Goal: Transaction & Acquisition: Purchase product/service

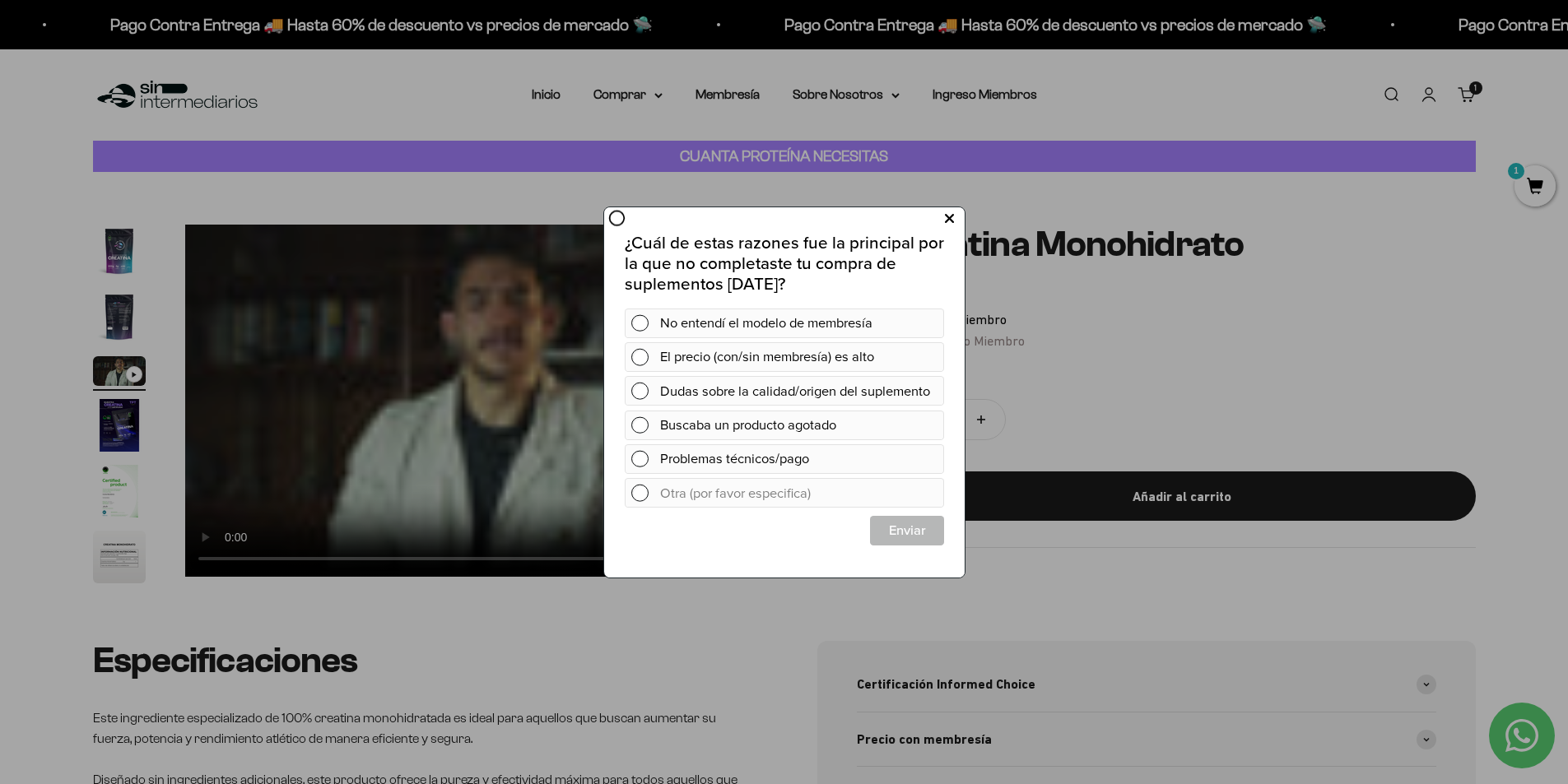
click at [953, 218] on button at bounding box center [948, 218] width 31 height 27
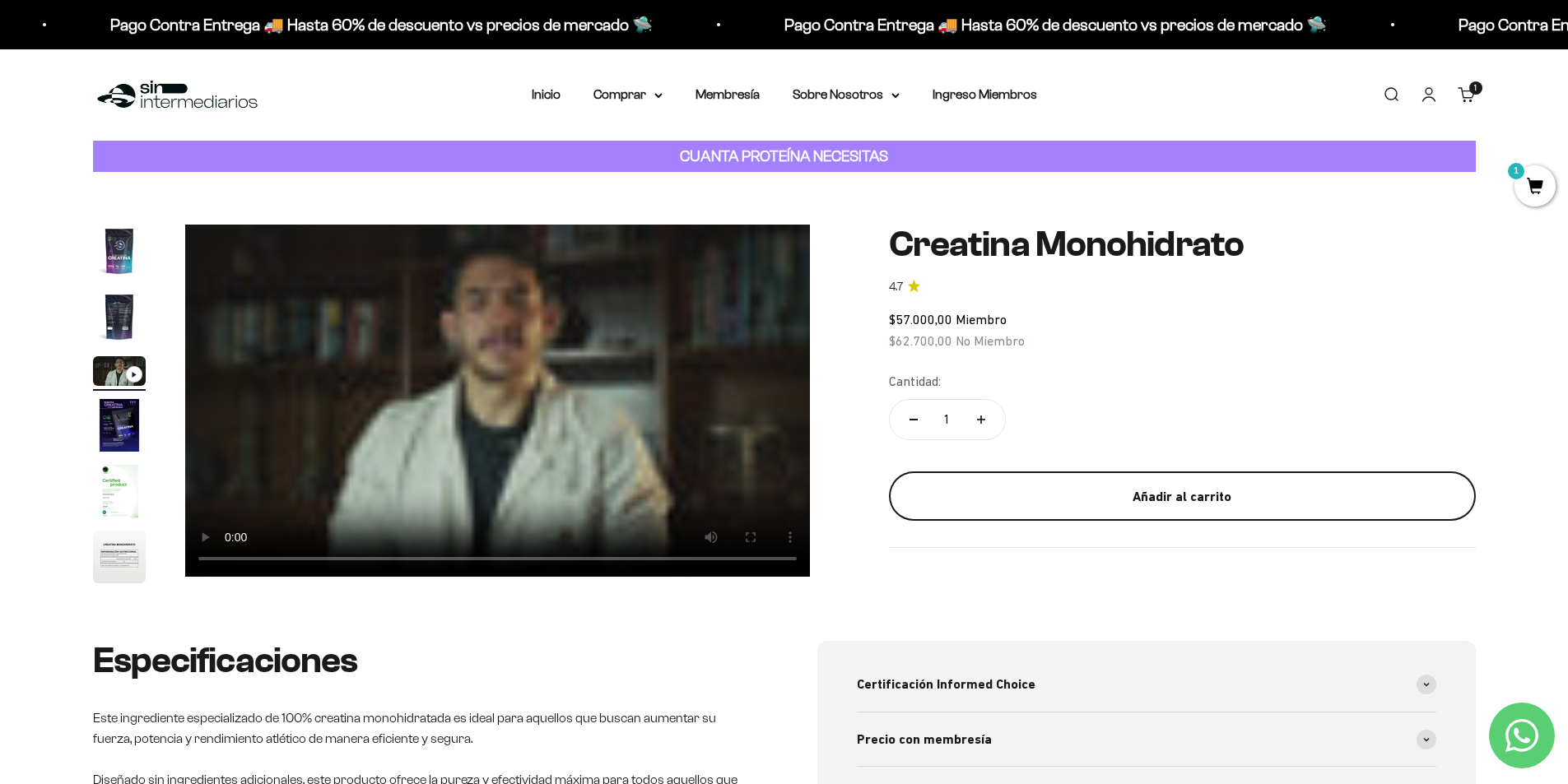
click at [1132, 500] on div "Añadir al carrito" at bounding box center [1183, 496] width 521 height 21
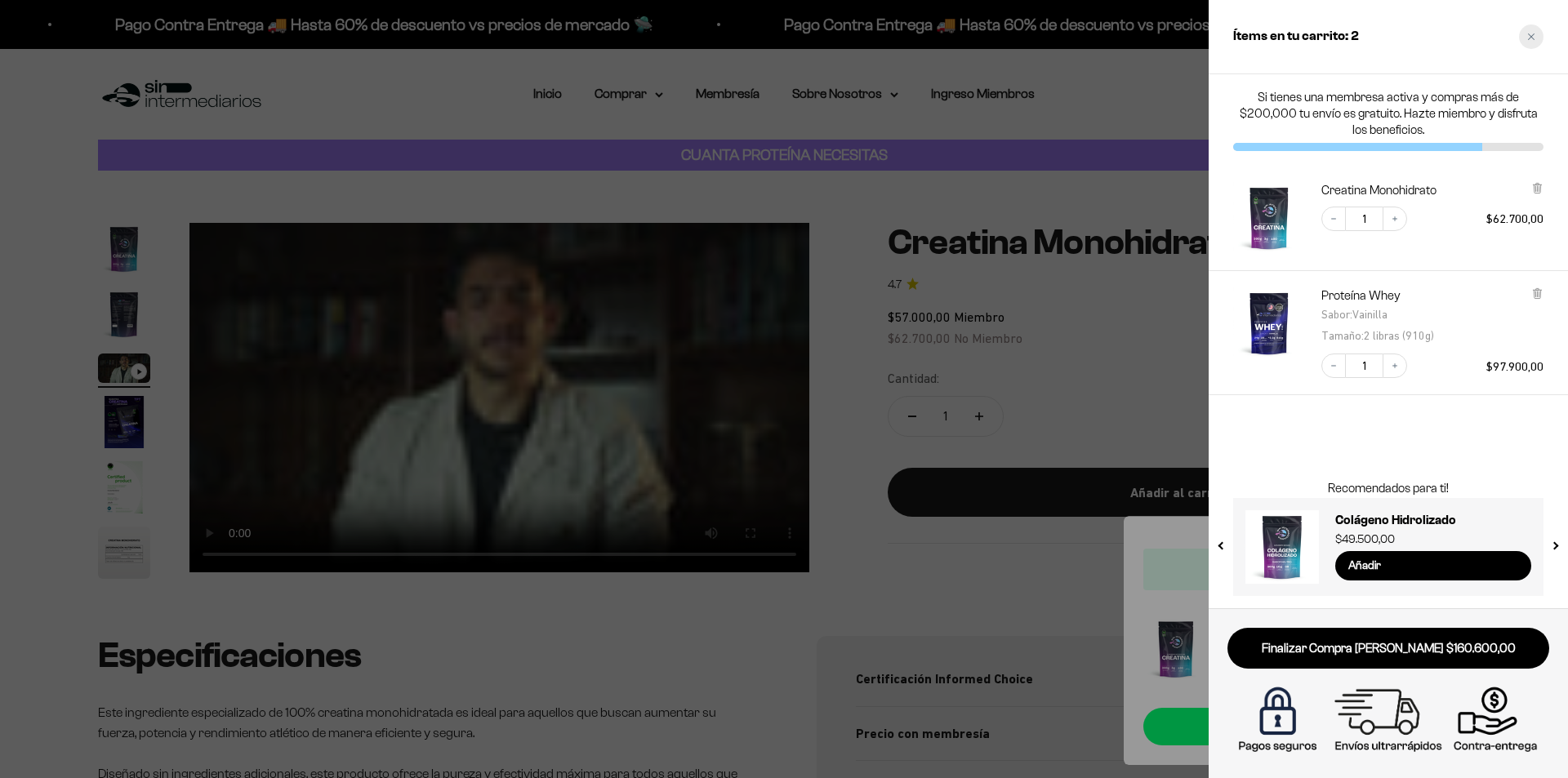
click at [1534, 39] on icon "Close cart" at bounding box center [1531, 36] width 8 height 8
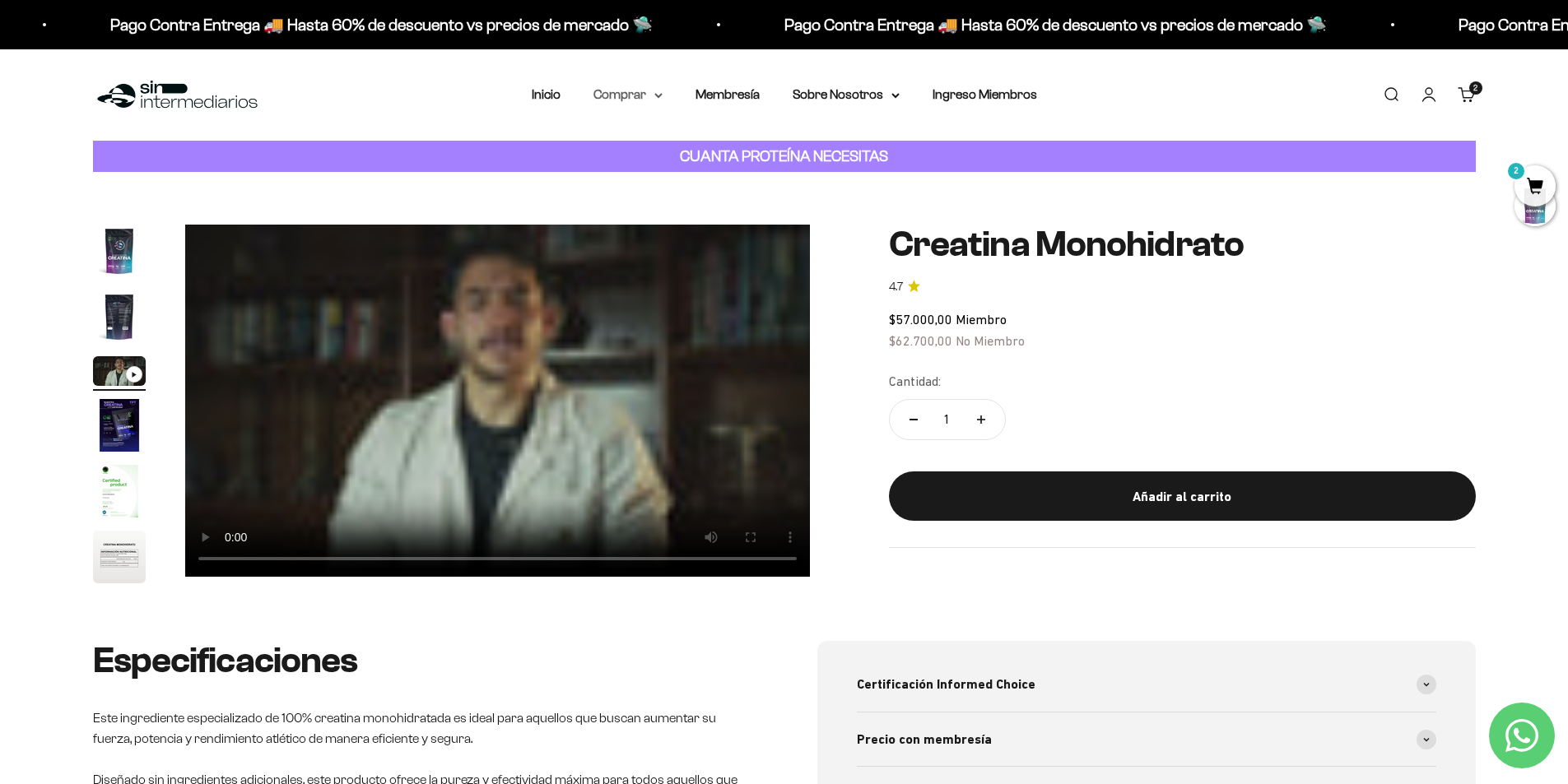
click at [651, 97] on summary "Comprar" at bounding box center [628, 94] width 69 height 21
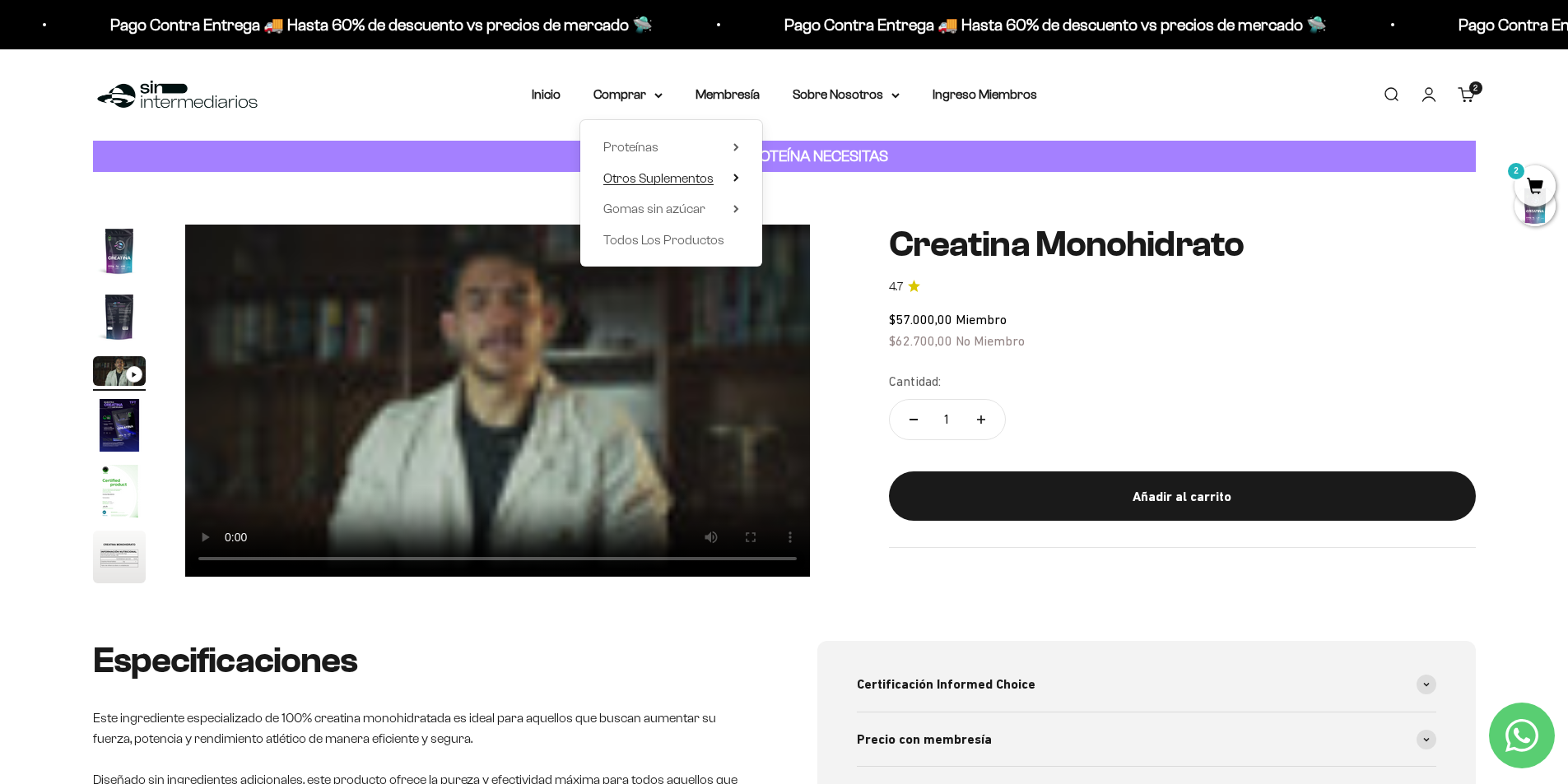
click at [724, 180] on summary "Otros Suplementos" at bounding box center [671, 178] width 136 height 21
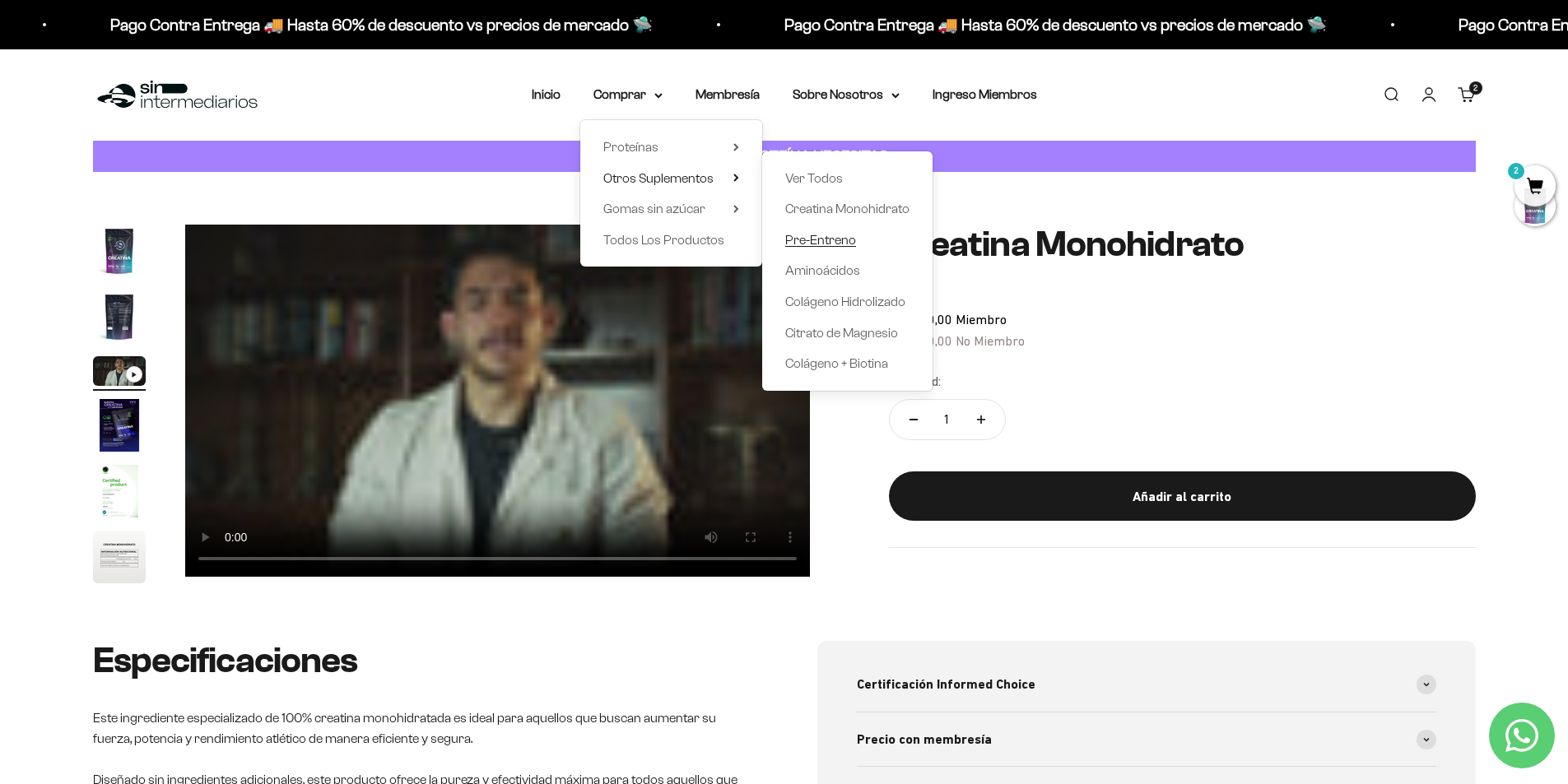
click at [814, 240] on span "Pre-Entreno" at bounding box center [820, 239] width 71 height 14
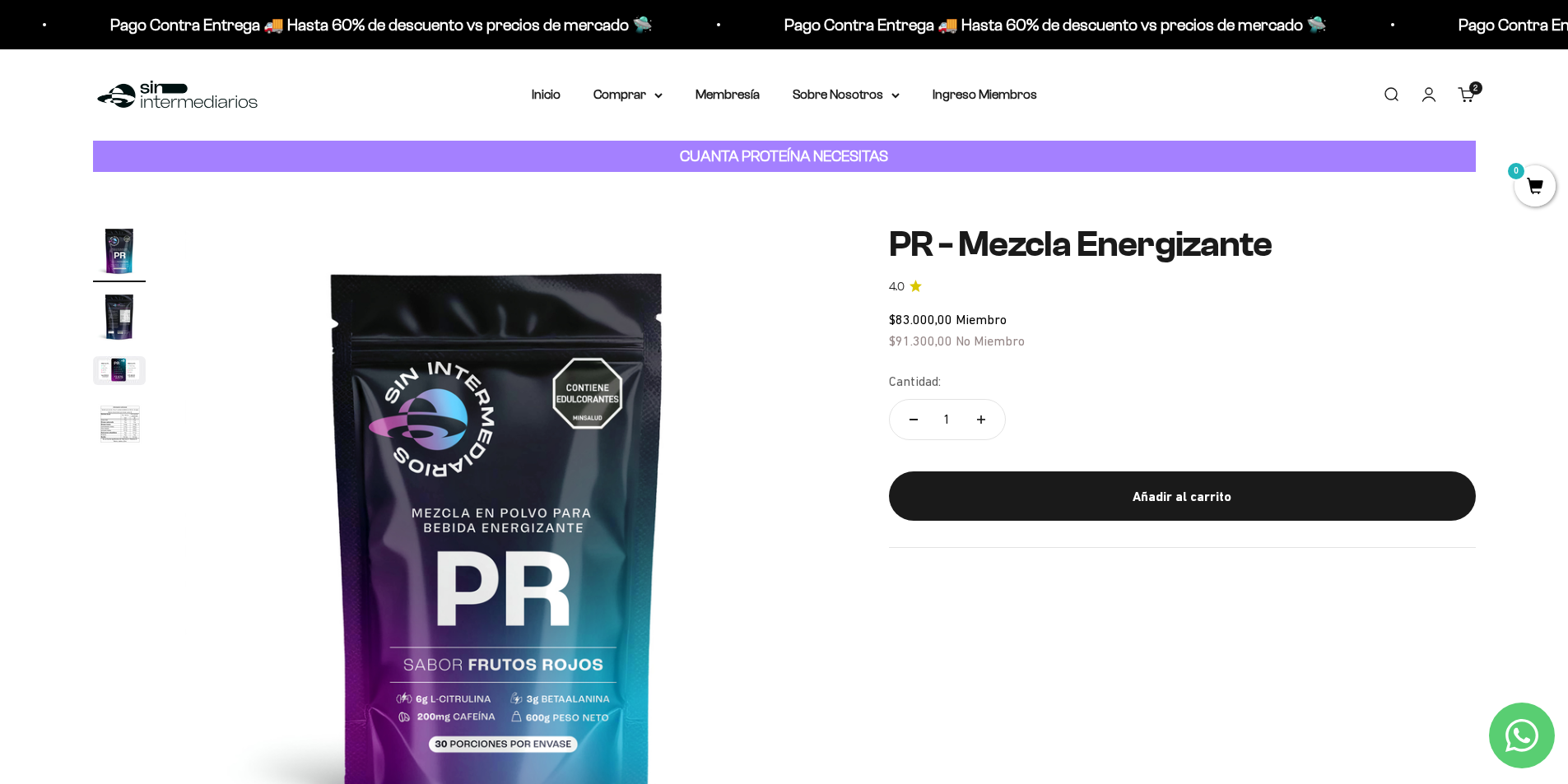
click at [116, 321] on img "Ir al artículo 2" at bounding box center [119, 317] width 53 height 53
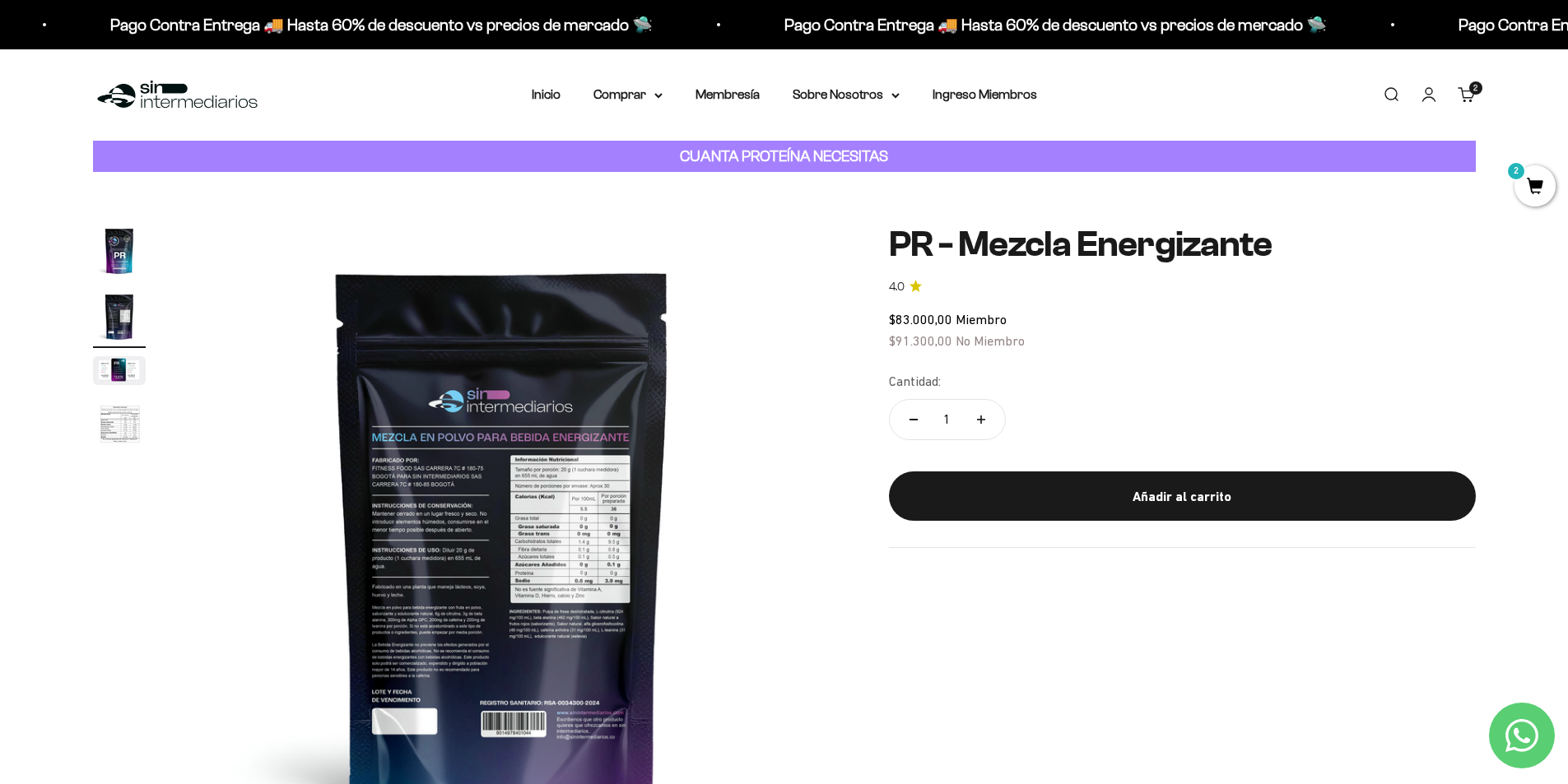
scroll to position [0, 644]
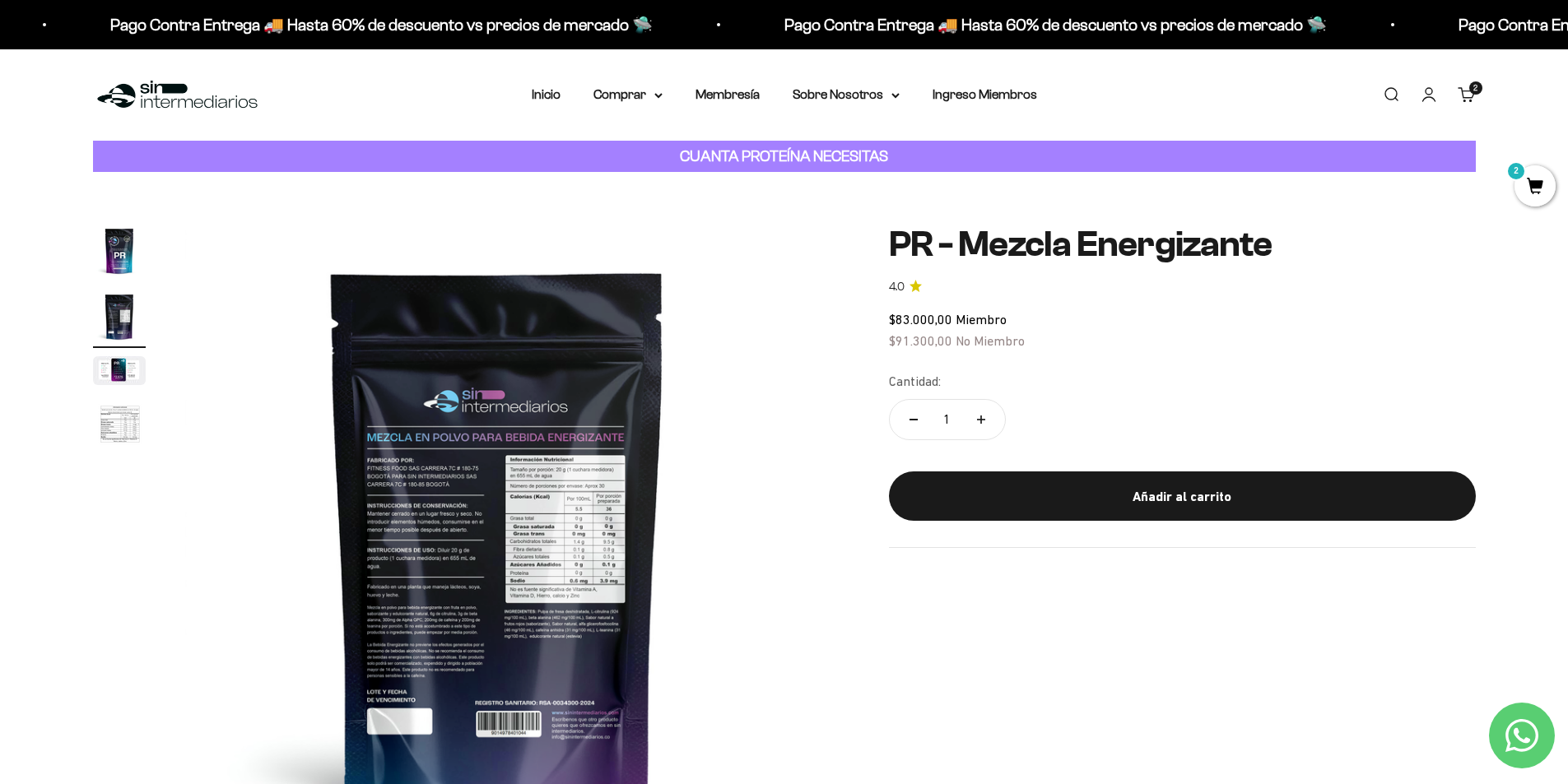
click at [606, 543] on img at bounding box center [497, 536] width 625 height 625
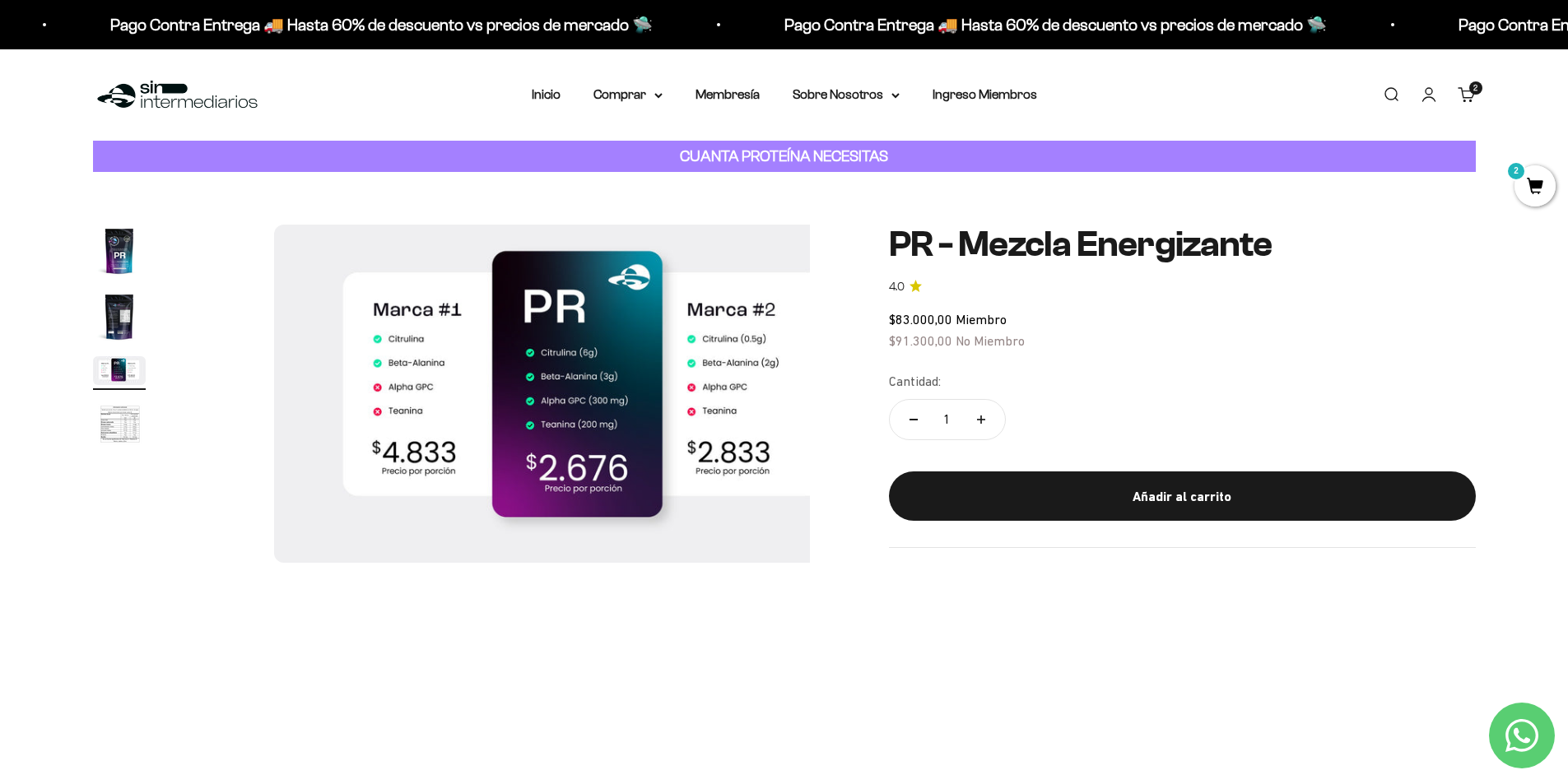
scroll to position [0, 1289]
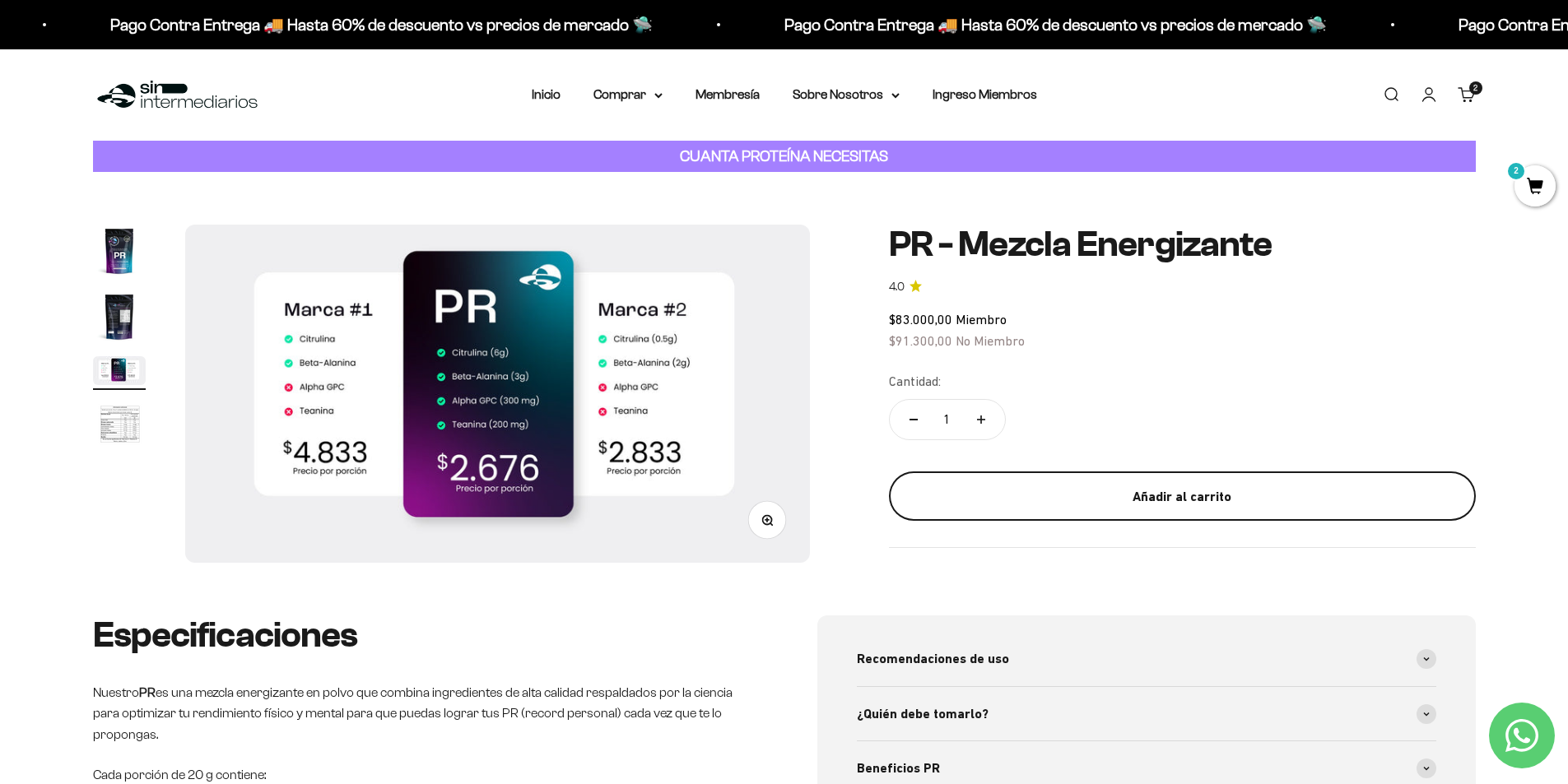
click at [1226, 495] on div "Añadir al carrito" at bounding box center [1183, 496] width 521 height 21
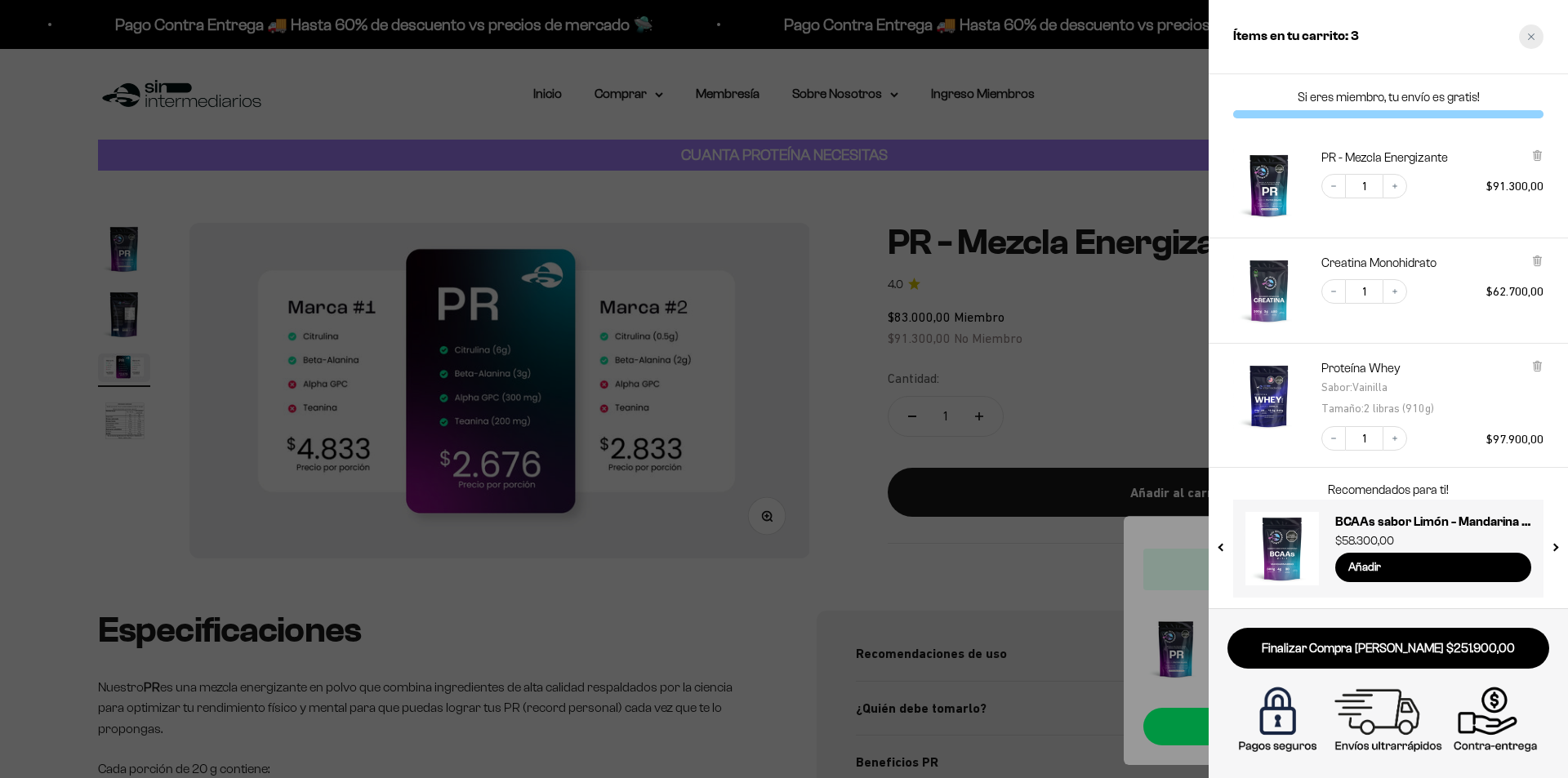
click at [1538, 40] on div "Close cart" at bounding box center [1531, 37] width 25 height 25
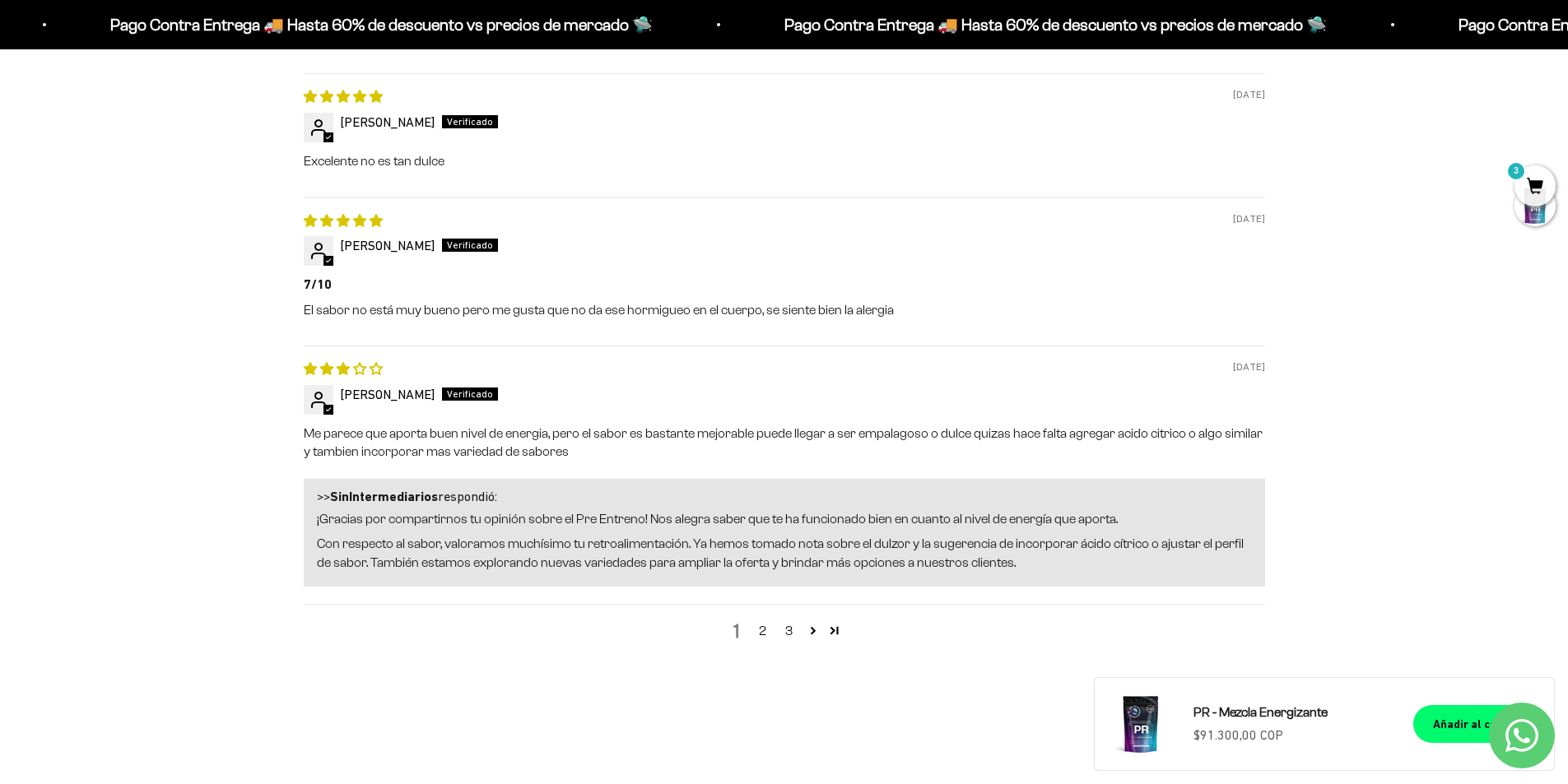
scroll to position [1728, 0]
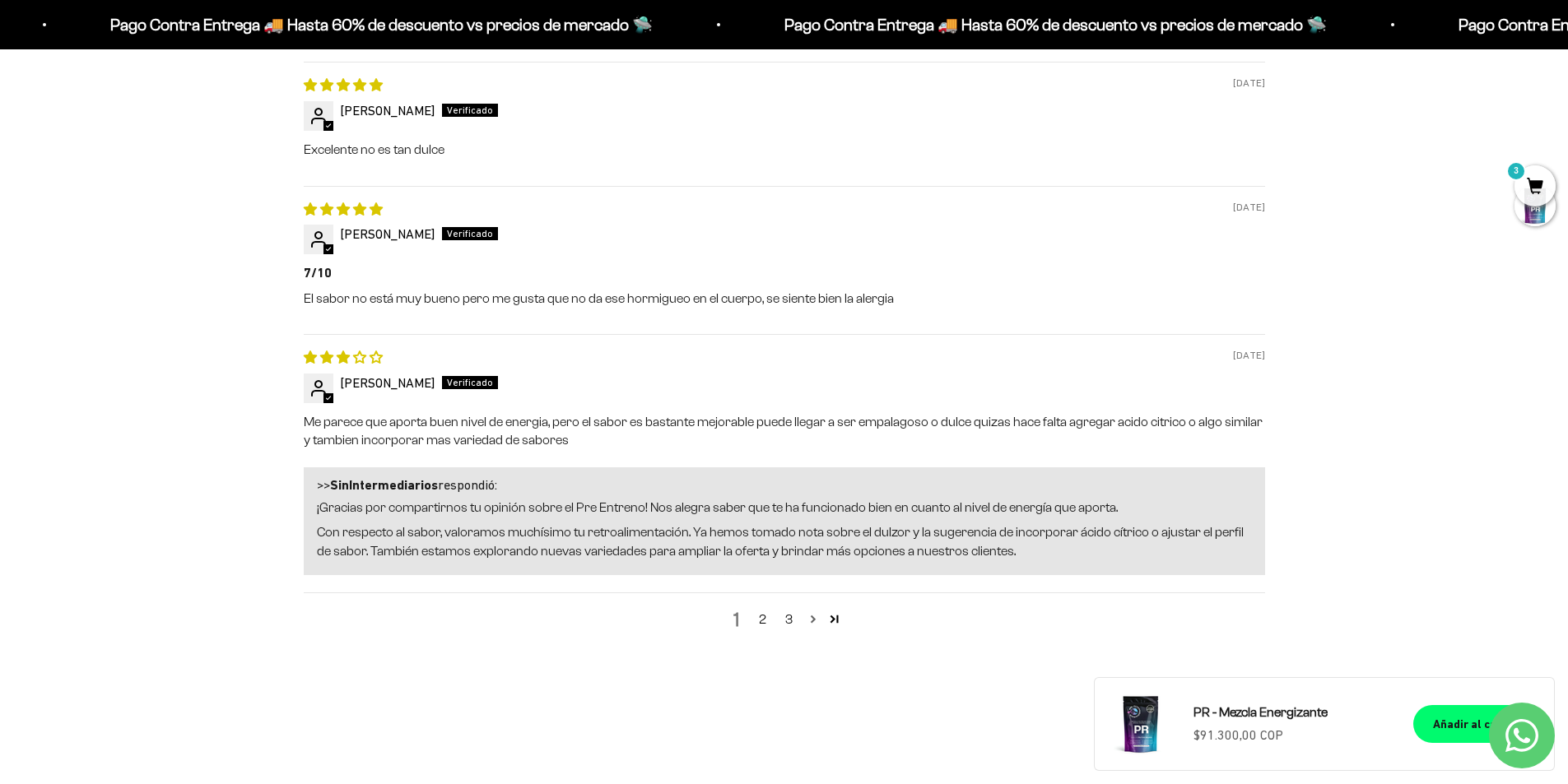
click at [812, 623] on link "Page 2" at bounding box center [813, 618] width 21 height 21
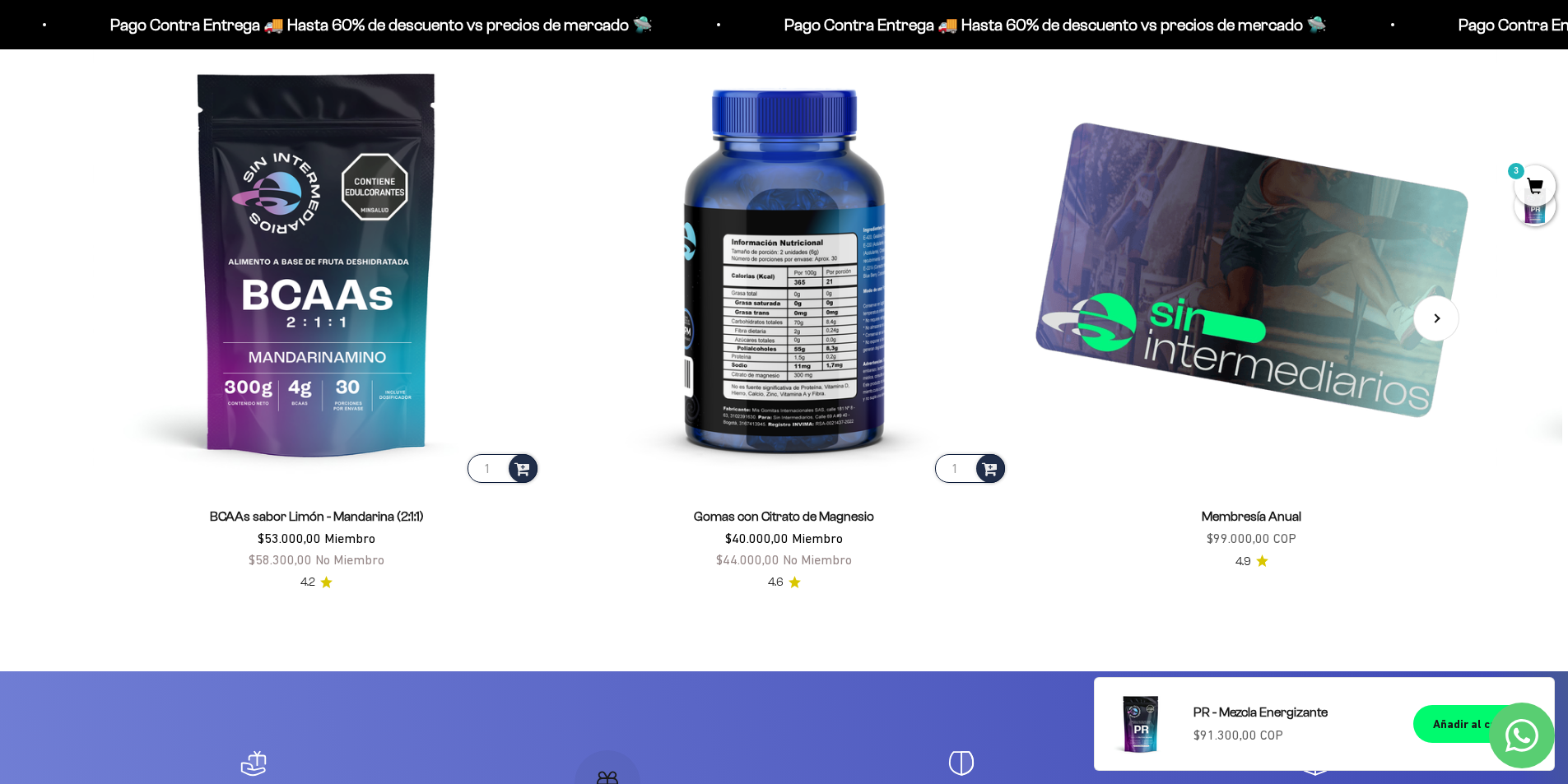
scroll to position [2562, 0]
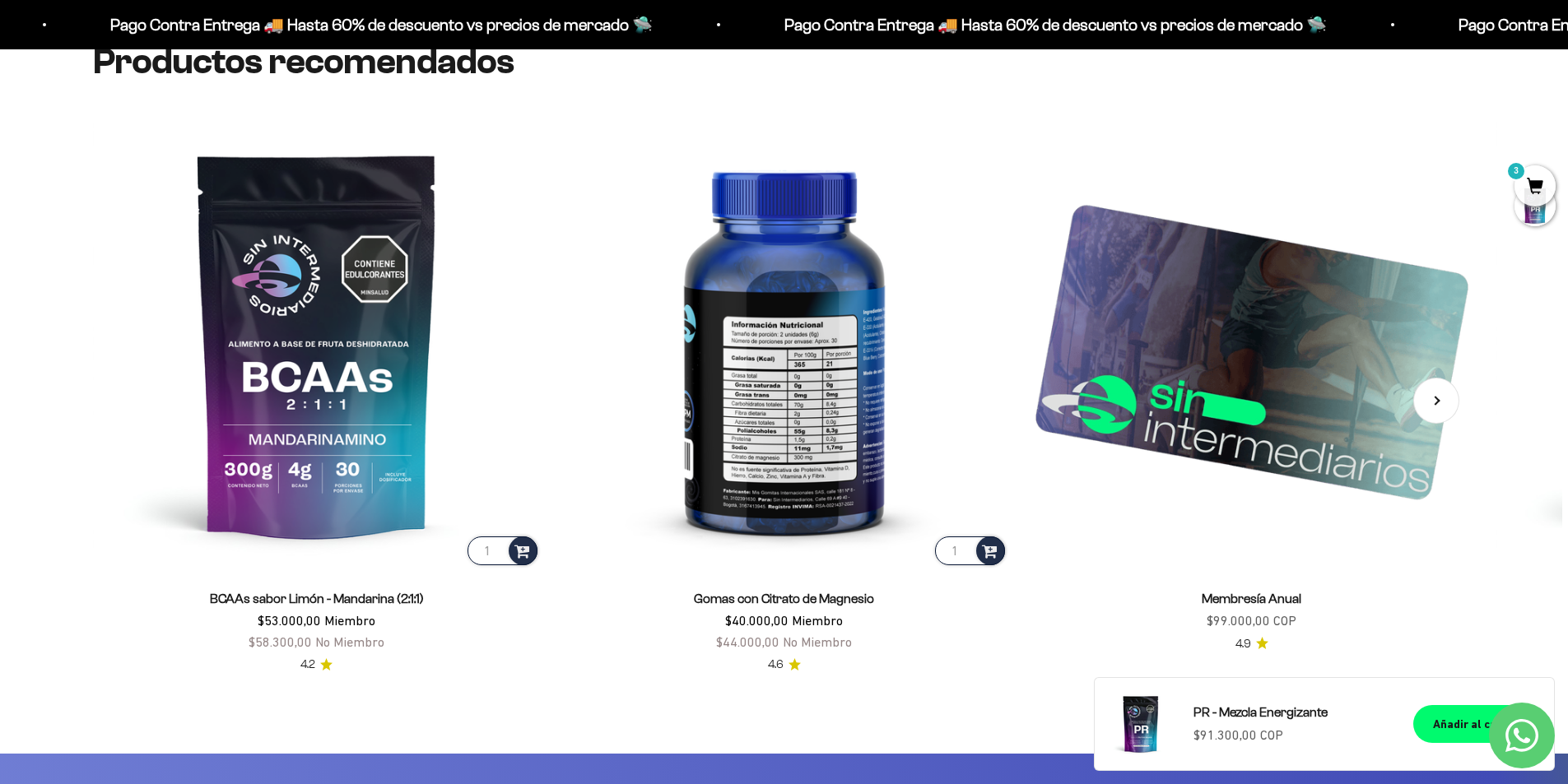
click at [849, 334] on img at bounding box center [784, 345] width 448 height 448
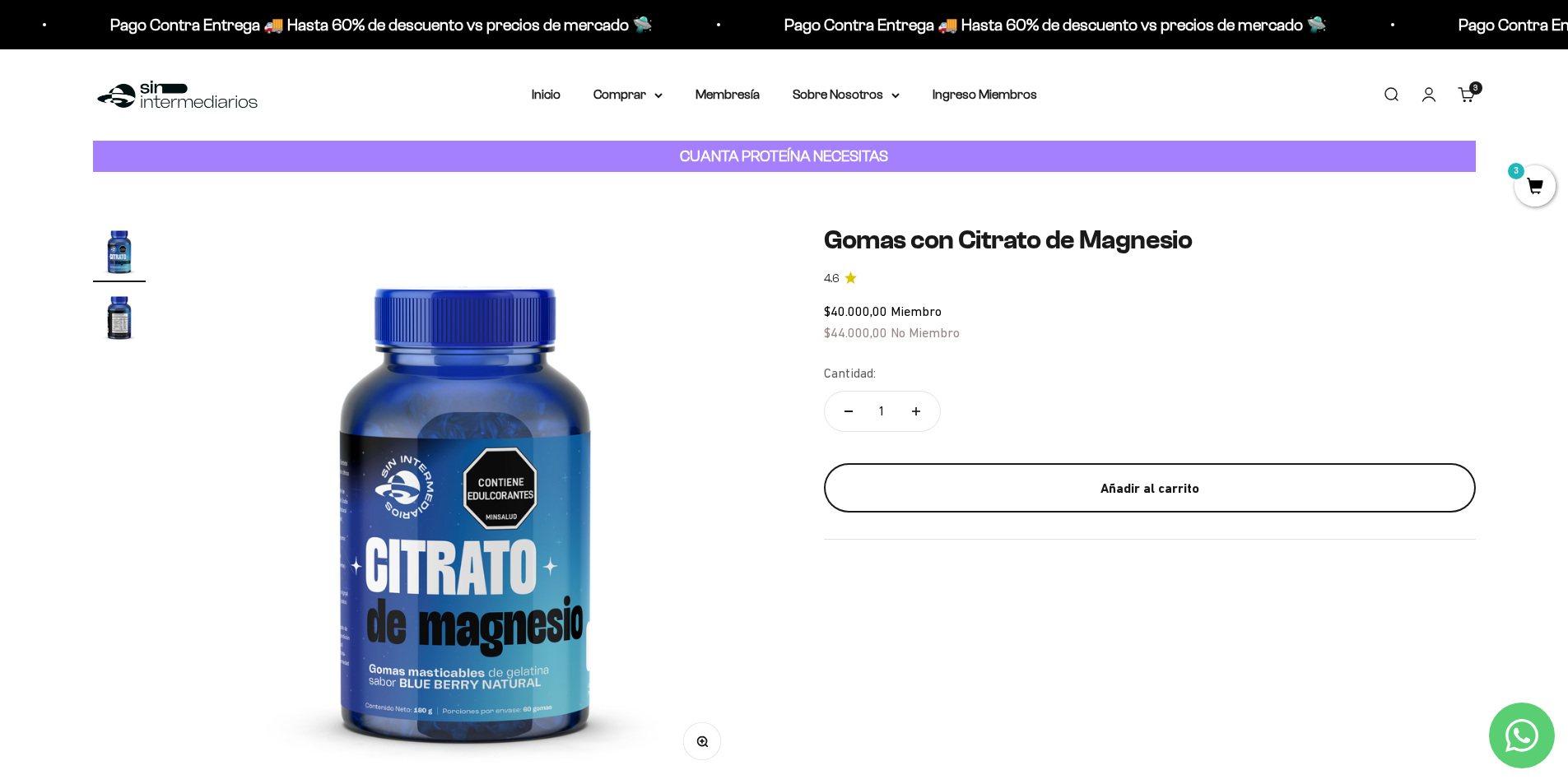
click at [1103, 472] on button "Añadir al carrito" at bounding box center [1150, 488] width 652 height 49
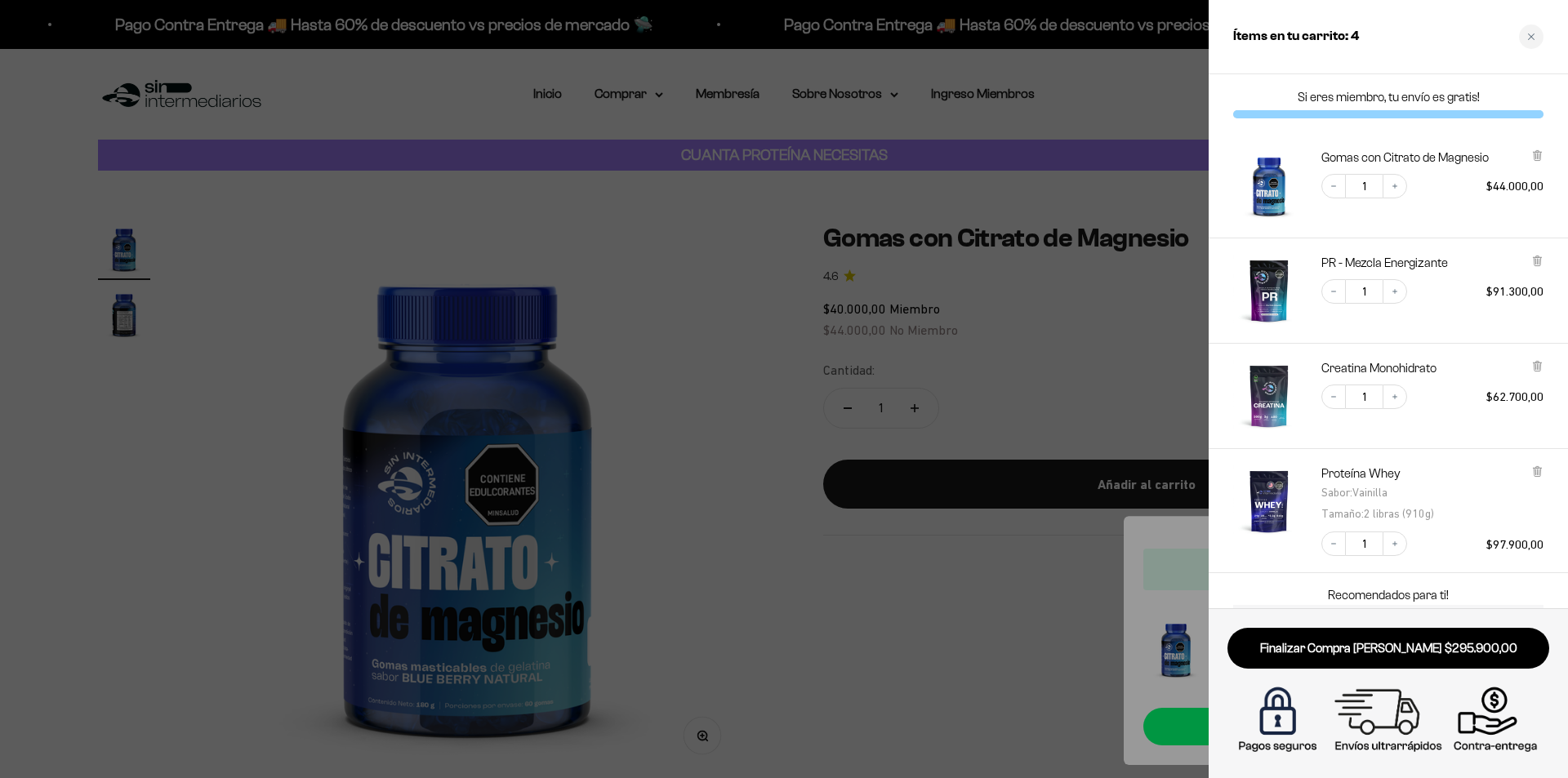
click at [744, 337] on div at bounding box center [784, 389] width 1568 height 778
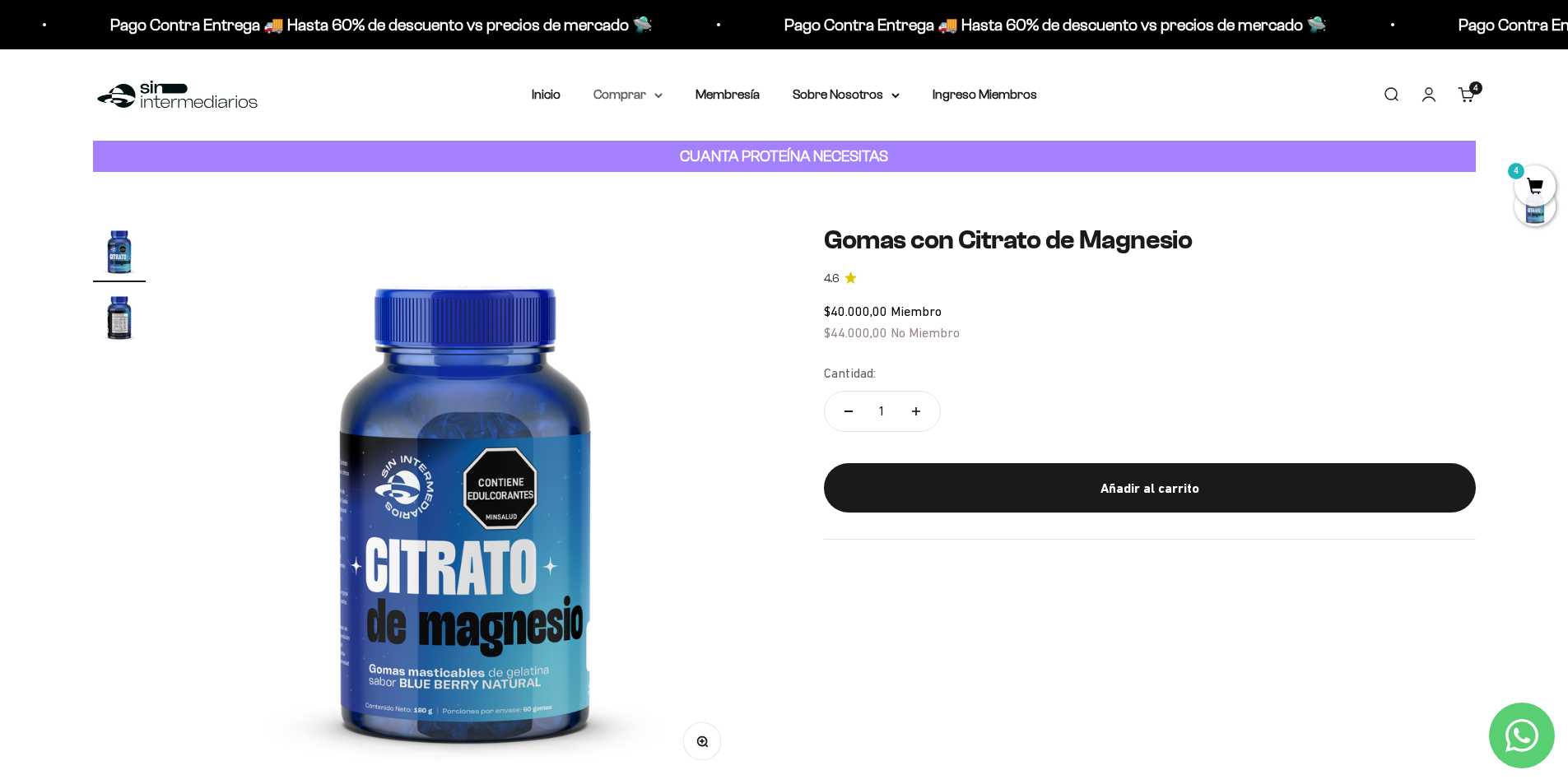
click at [638, 93] on summary "Comprar" at bounding box center [628, 94] width 69 height 21
click at [642, 145] on span "Proteínas" at bounding box center [630, 146] width 55 height 14
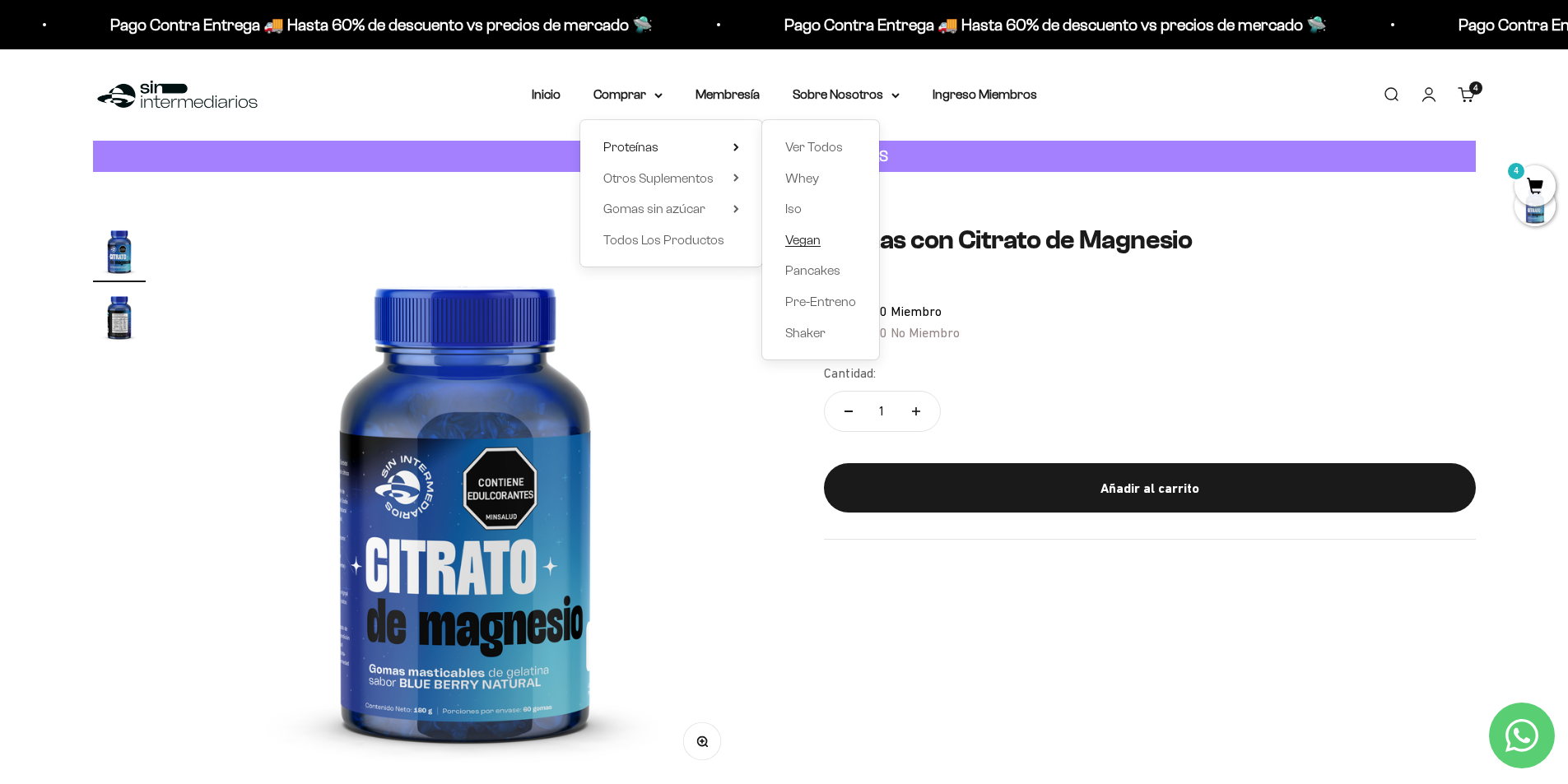
click at [819, 237] on span "Vegan" at bounding box center [803, 239] width 35 height 14
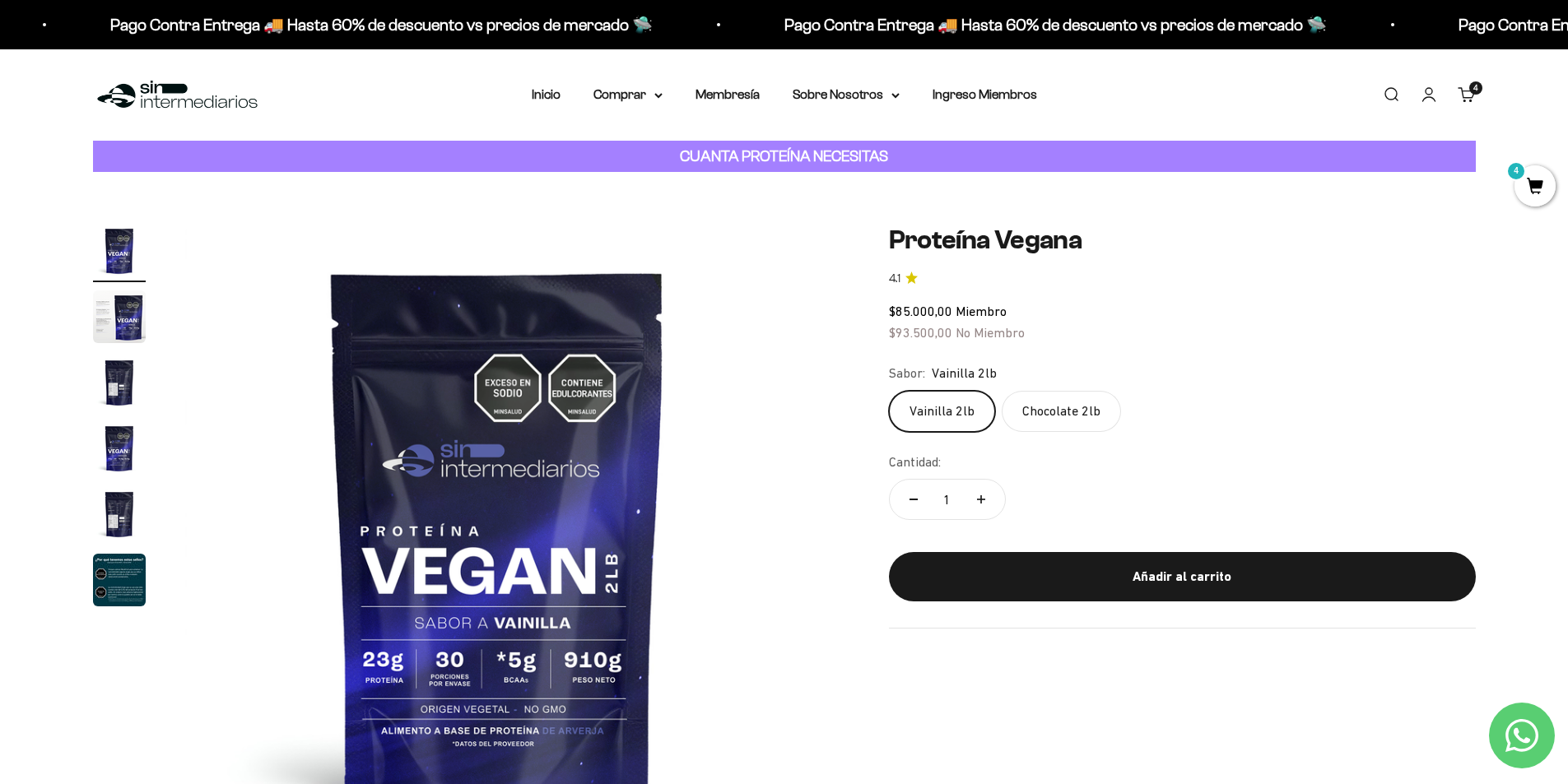
click at [110, 577] on img "Ir al artículo 6" at bounding box center [119, 580] width 53 height 53
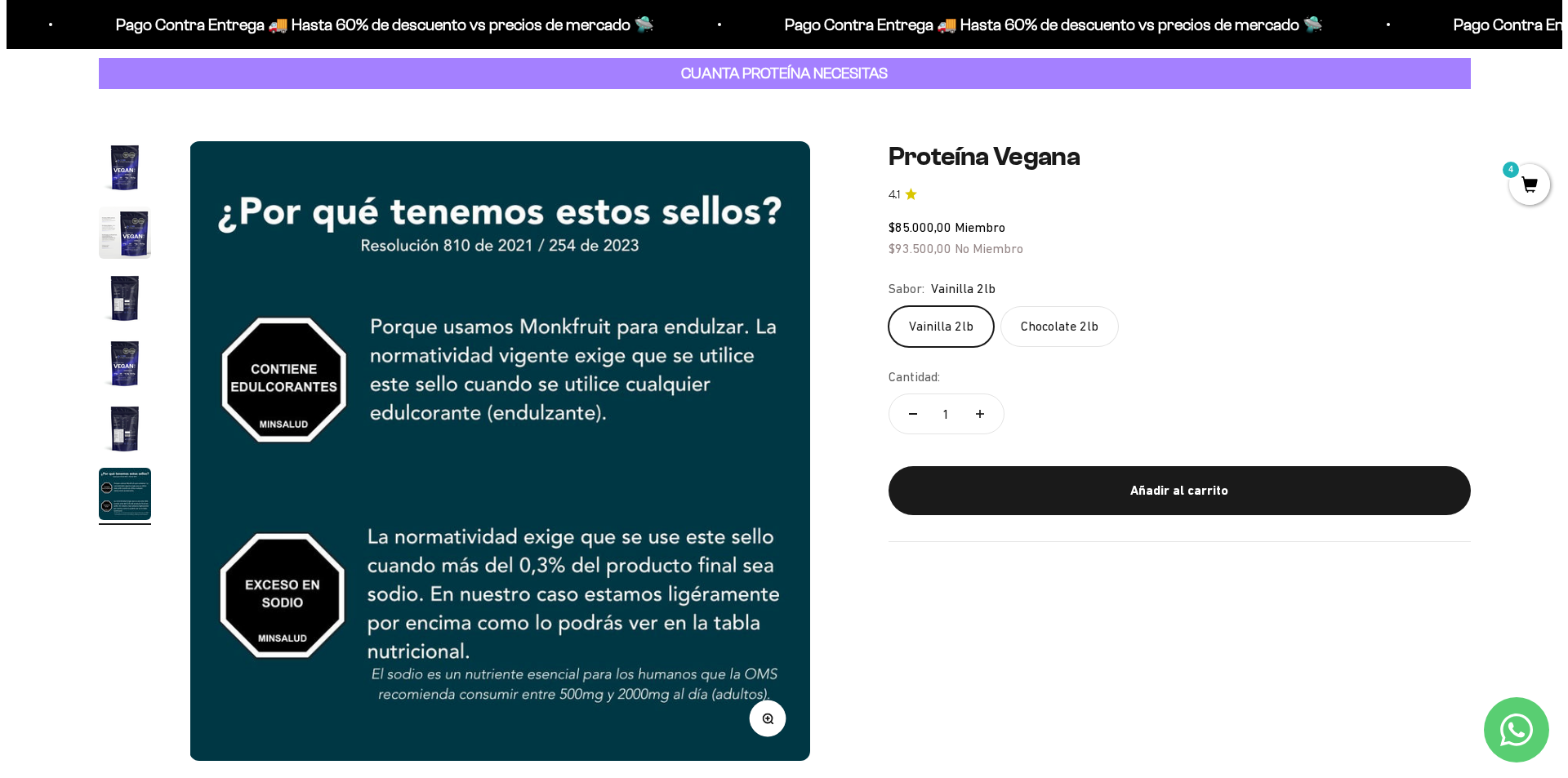
scroll to position [164, 0]
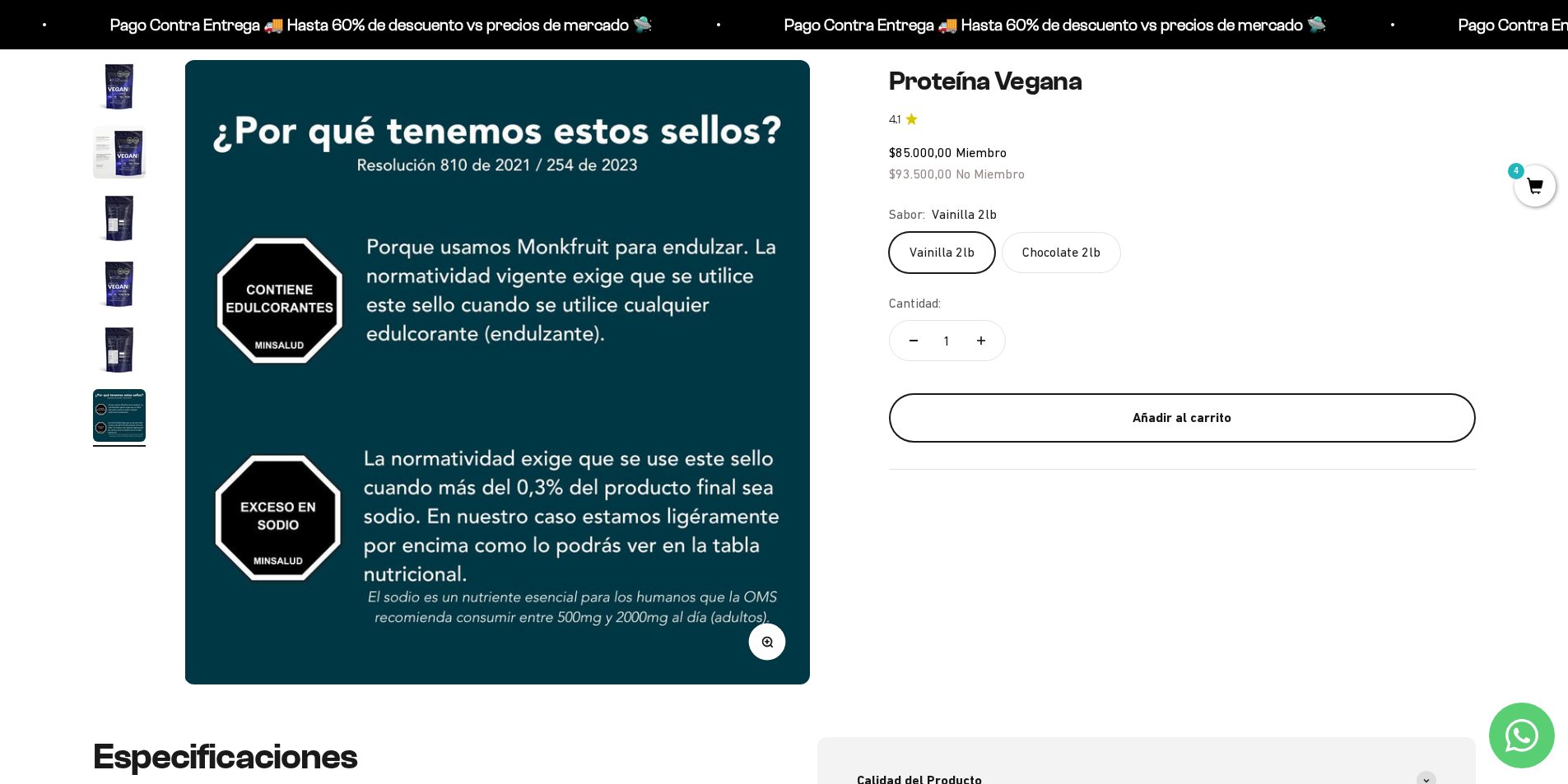
click at [1120, 416] on div "Añadir al carrito" at bounding box center [1183, 418] width 521 height 21
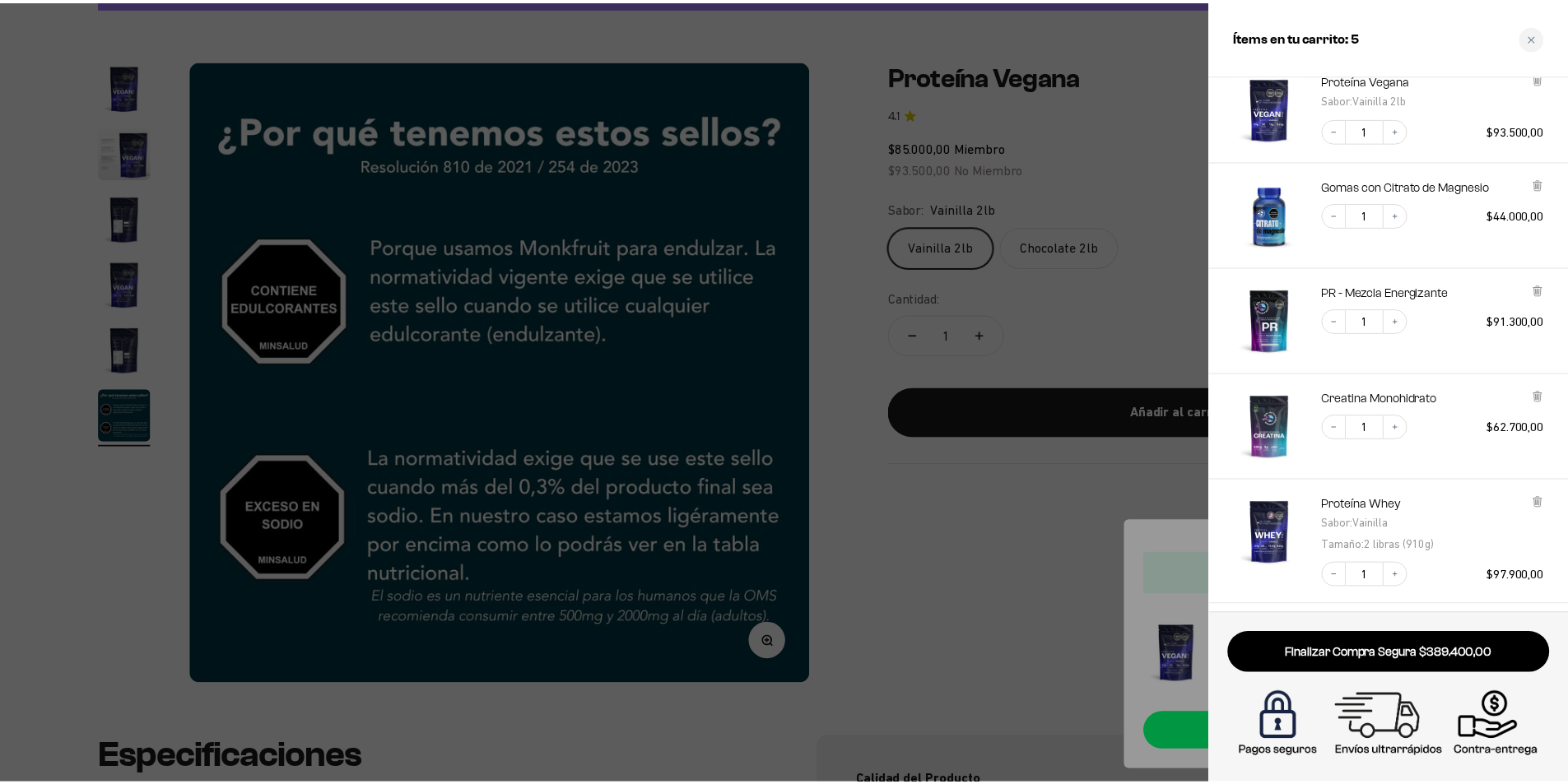
scroll to position [214, 0]
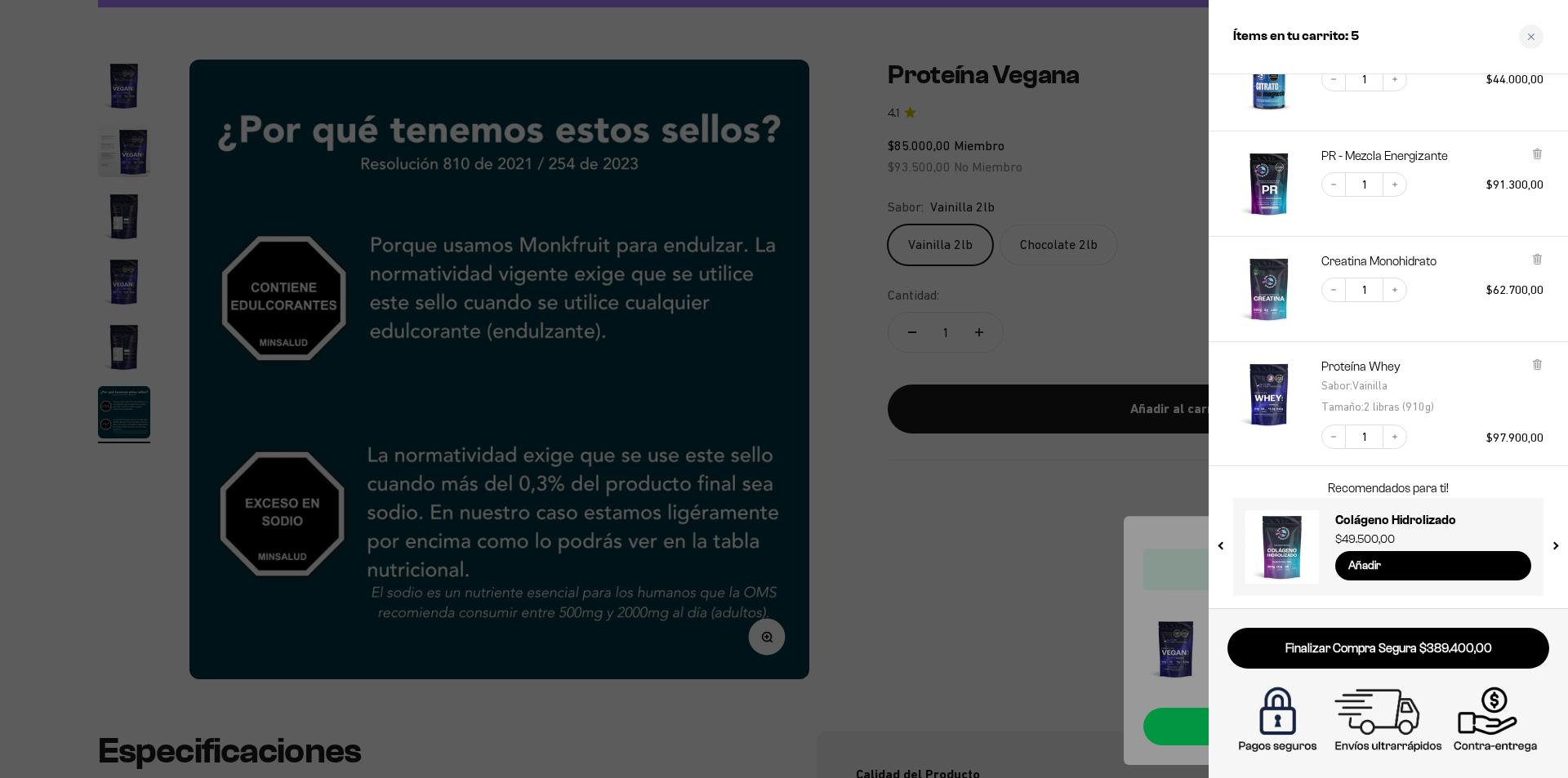
click at [1116, 39] on div at bounding box center [784, 389] width 1568 height 778
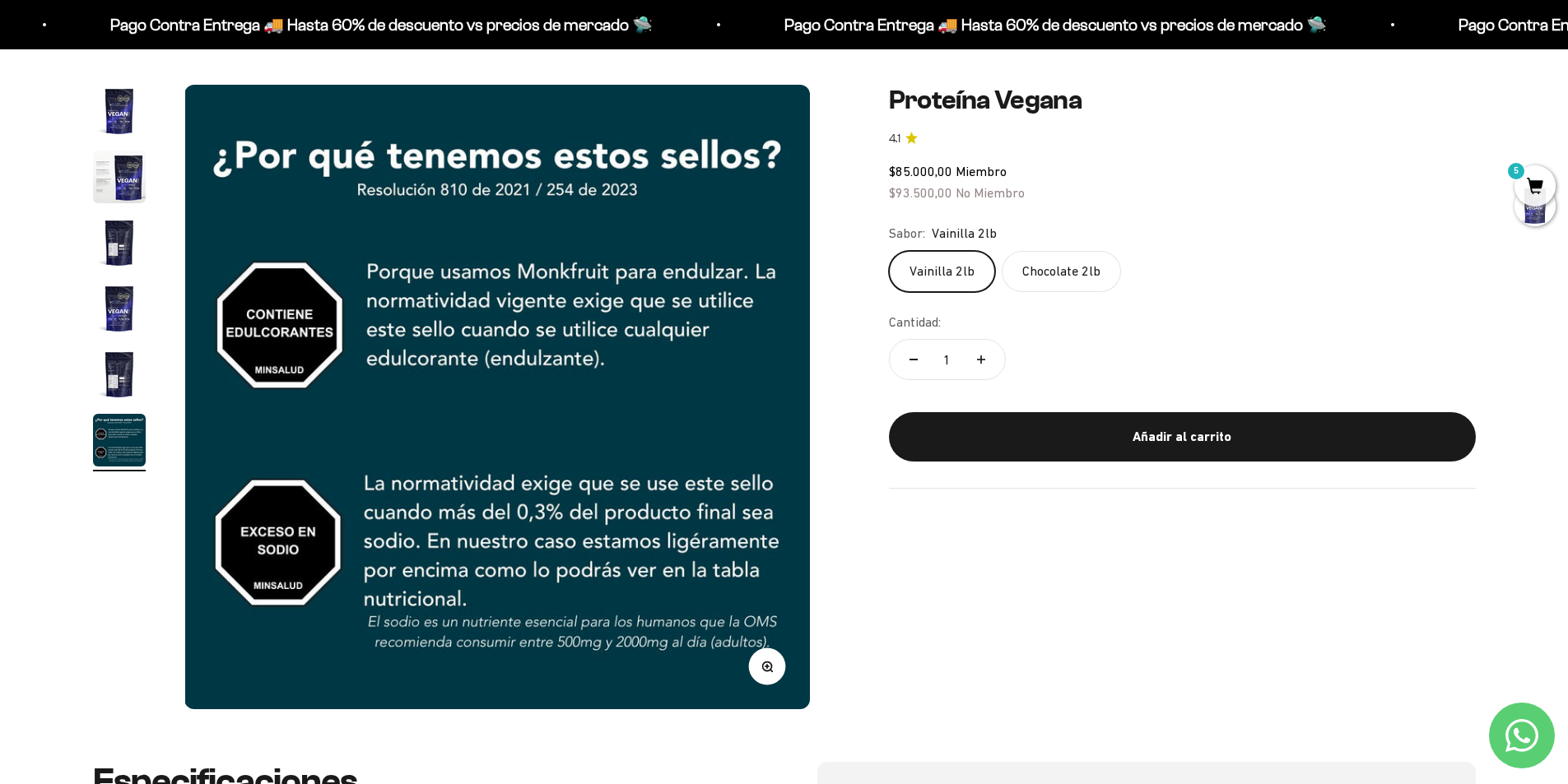
scroll to position [0, 0]
